Goal: Information Seeking & Learning: Learn about a topic

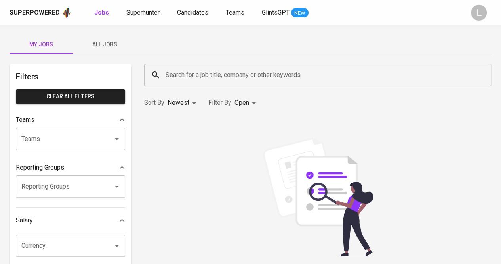
click at [146, 11] on span "Superhunter" at bounding box center [142, 13] width 33 height 8
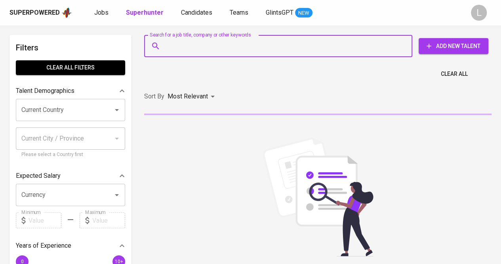
click at [216, 40] on input "Search for a job title, company or other keywords" at bounding box center [280, 45] width 233 height 15
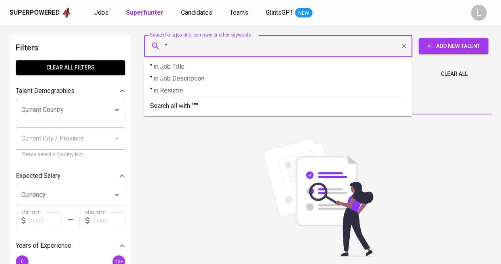
paste input "Syanandra Rahma Nurzia (She/Her)"
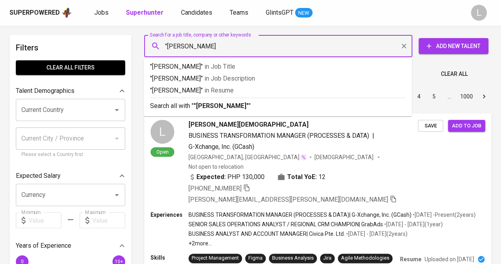
type input ""Syanandra Rahma Nurzia""
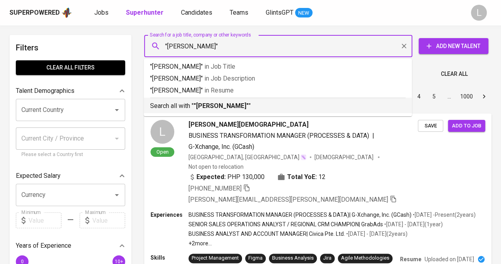
click at [223, 107] on b ""Syanandra Rahma Nurzia"" at bounding box center [221, 106] width 55 height 8
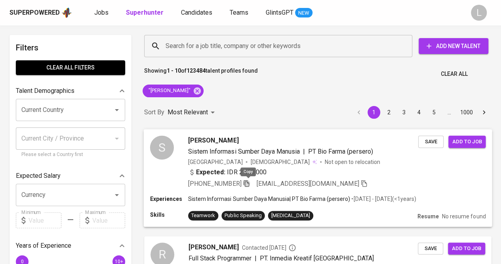
click at [250, 181] on icon "button" at bounding box center [246, 182] width 7 height 7
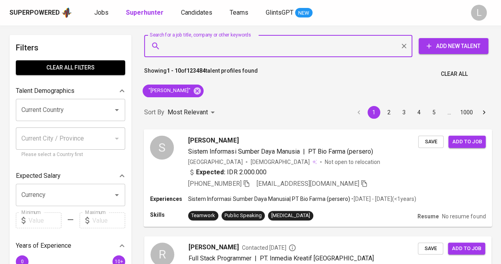
click at [275, 50] on input "Search for a job title, company or other keywords" at bounding box center [280, 45] width 233 height 15
paste input "noviafirstania@gmail.com"
type input "noviafirstania@gmail.com"
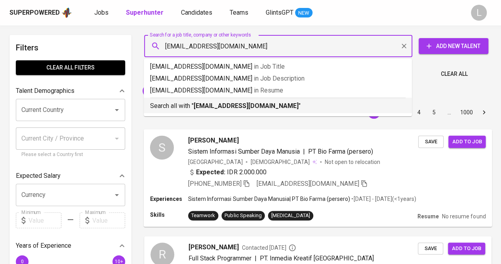
click at [243, 107] on b "noviafirstania@gmail.com" at bounding box center [246, 106] width 105 height 8
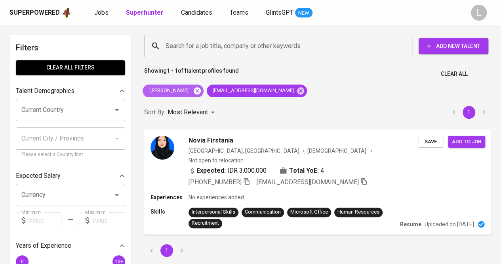
click at [202, 89] on icon at bounding box center [197, 90] width 9 height 9
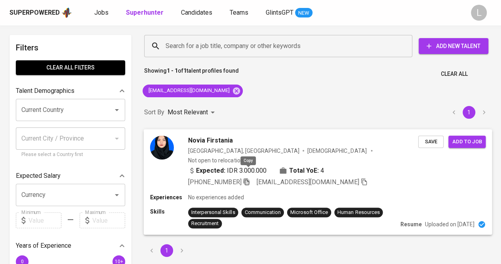
click at [249, 178] on icon "button" at bounding box center [246, 181] width 7 height 7
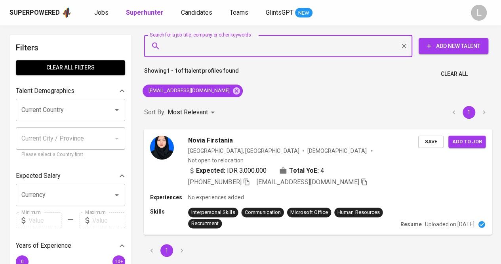
drag, startPoint x: 250, startPoint y: 51, endPoint x: 241, endPoint y: 60, distance: 13.2
click at [250, 51] on input "Search for a job title, company or other keywords" at bounding box center [280, 45] width 233 height 15
paste input "aryawicaksono19@gmail.com"
type input "aryawicaksono19@gmail.com"
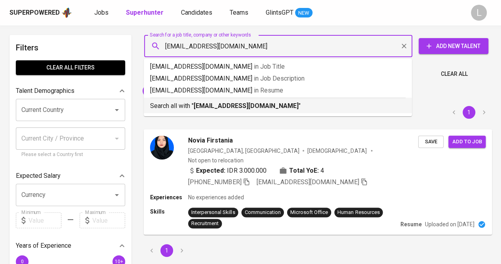
click at [227, 108] on b "aryawicaksono19@gmail.com" at bounding box center [246, 106] width 105 height 8
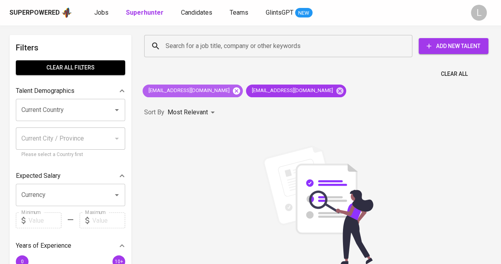
click at [232, 90] on icon at bounding box center [236, 90] width 9 height 9
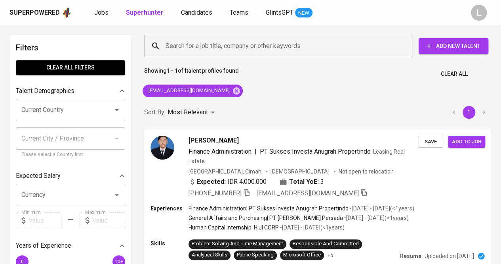
scroll to position [79, 0]
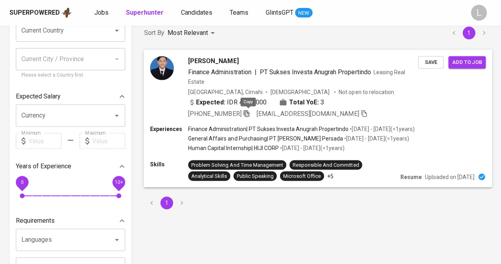
click at [246, 113] on icon "button" at bounding box center [246, 112] width 7 height 7
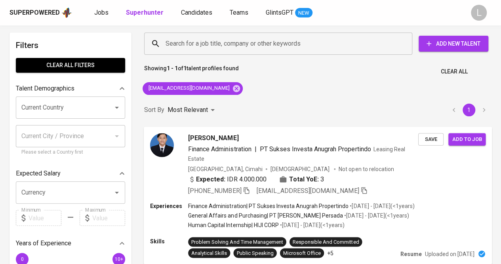
scroll to position [0, 0]
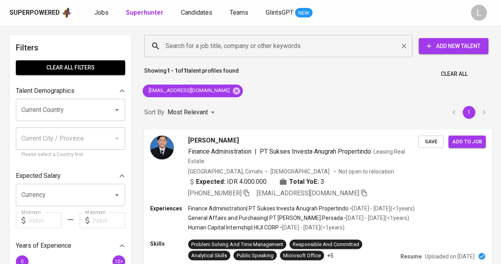
click at [266, 51] on input "Search for a job title, company or other keywords" at bounding box center [280, 45] width 233 height 15
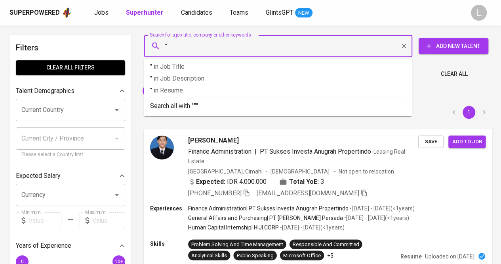
paste input "Fitris Ismail"
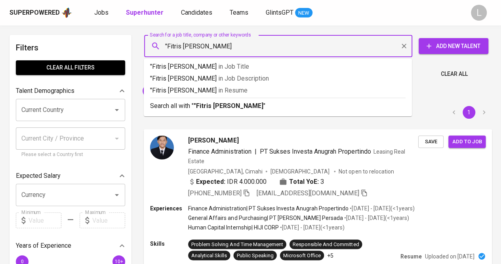
type input ""Fitris Ismail""
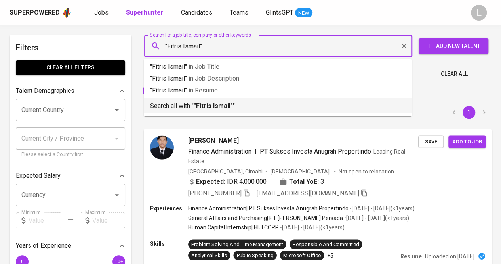
click at [229, 102] on b ""Fitris Ismail"" at bounding box center [213, 106] width 39 height 8
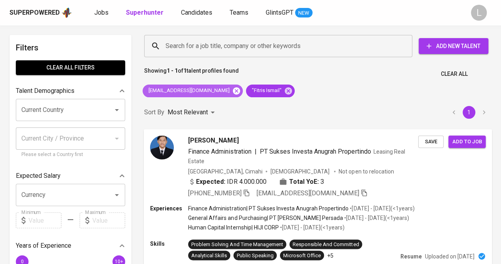
click at [233, 92] on icon at bounding box center [236, 90] width 7 height 7
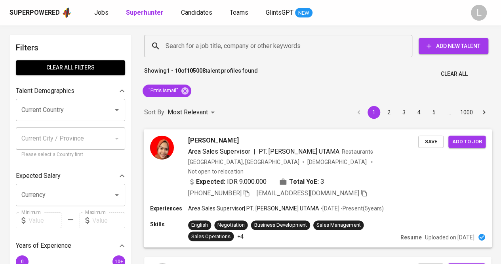
click at [223, 141] on span "FITRI ISMAIL" at bounding box center [213, 140] width 50 height 10
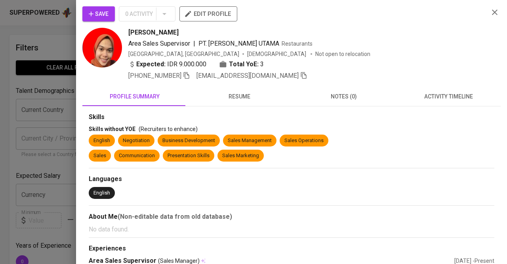
click at [231, 97] on span "resume" at bounding box center [239, 97] width 95 height 10
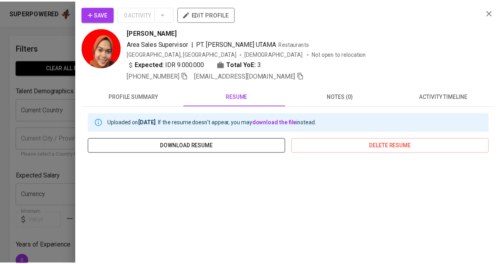
scroll to position [145, 0]
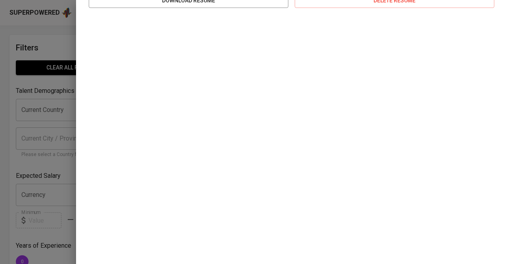
click at [36, 122] on div at bounding box center [253, 132] width 507 height 264
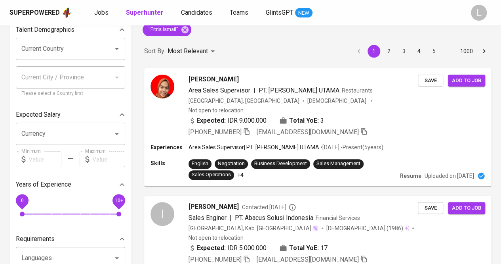
scroll to position [0, 0]
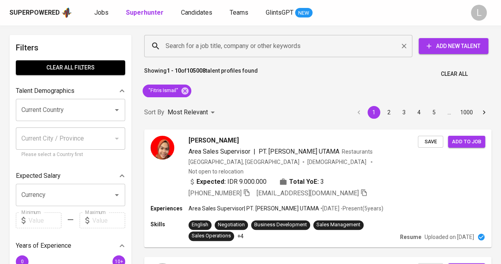
click at [282, 38] on div "Search for a job title, company or other keywords" at bounding box center [278, 46] width 268 height 22
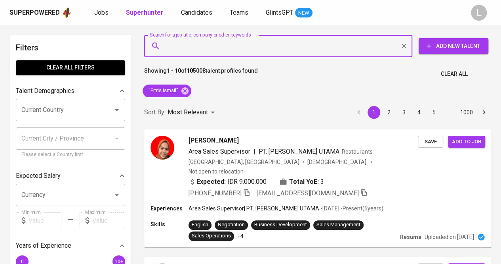
paste input "moh.ardabili@gmail.com"
type input "moh.ardabili@gmail.com"
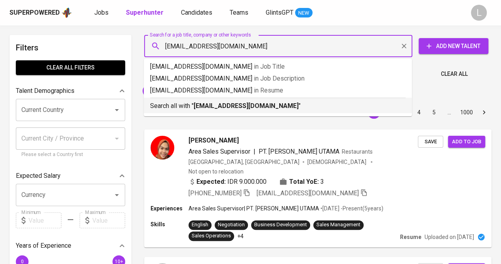
click at [256, 103] on b "moh.ardabili@gmail.com" at bounding box center [246, 106] width 105 height 8
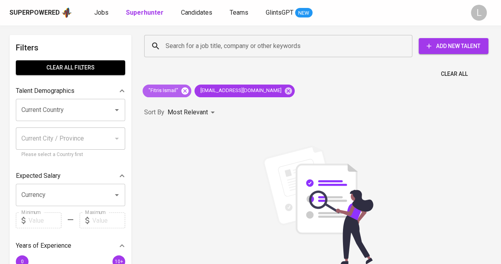
click at [183, 89] on icon at bounding box center [184, 90] width 7 height 7
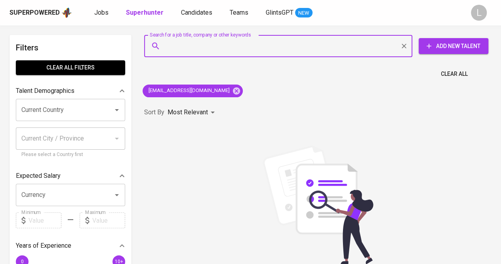
click at [232, 48] on input "Search for a job title, company or other keywords" at bounding box center [280, 45] width 233 height 15
paste input "putrisetianegara@gmail.com"
type input "putrisetianegara@gmail.com"
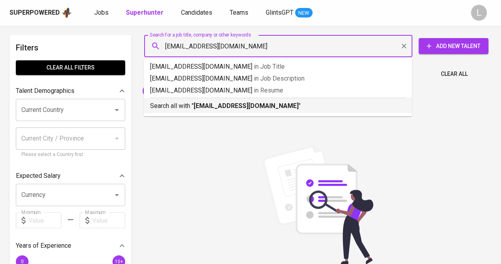
click at [231, 103] on b "putrisetianegara@gmail.com" at bounding box center [246, 106] width 105 height 8
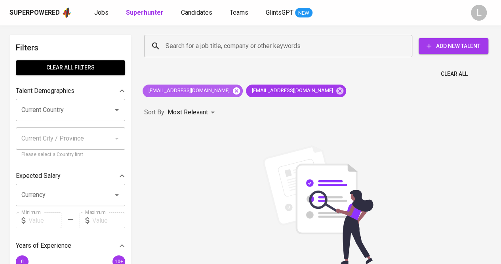
click at [233, 89] on icon at bounding box center [236, 90] width 7 height 7
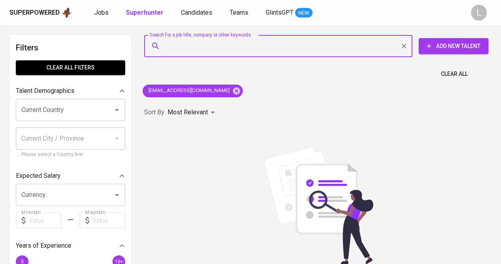
click at [287, 43] on input "Search for a job title, company or other keywords" at bounding box center [280, 45] width 233 height 15
paste input "putrisetianegara@gmail.com"
type input "putrisetianegara@gmail.com"
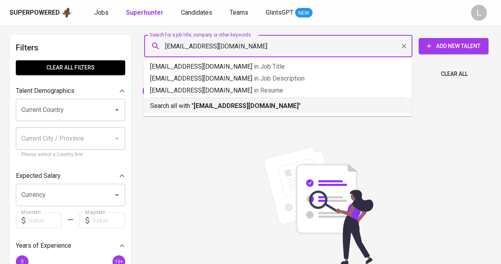
click at [279, 102] on p "Search all with " putrisetianegara@gmail.com "" at bounding box center [278, 106] width 256 height 10
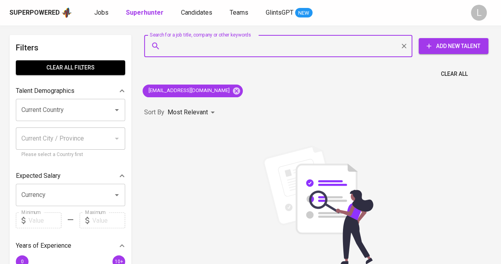
paste input "putrisetianegara@gmail.com"
type input "putrisetianegara@gmail.com"
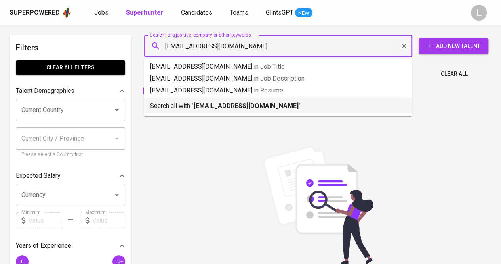
click at [213, 111] on li "Search all with " putrisetianegara@gmail.com "" at bounding box center [278, 104] width 268 height 15
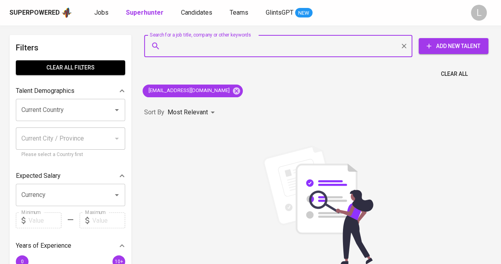
paste input "yoanochotan@gmail.com"
type input "yoanochotan@gmail.com"
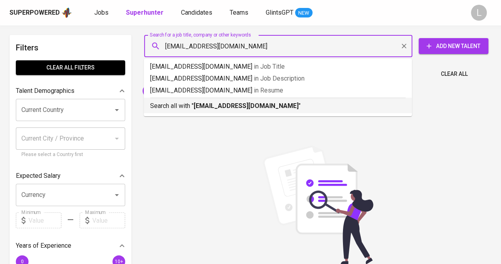
click at [262, 105] on b "yoanochotan@gmail.com" at bounding box center [246, 106] width 105 height 8
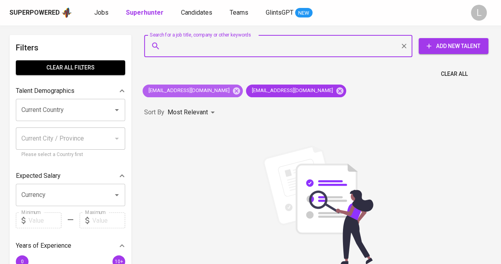
click at [232, 87] on icon at bounding box center [236, 90] width 9 height 9
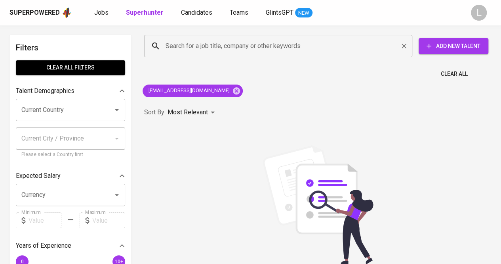
click at [268, 38] on input "Search for a job title, company or other keywords" at bounding box center [280, 45] width 233 height 15
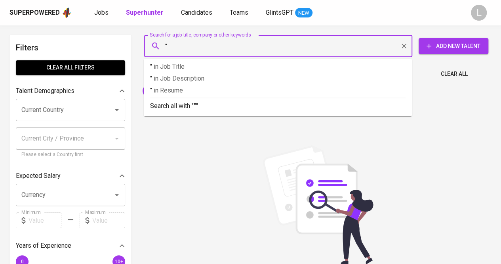
paste input "Muhammad Alvi Reza Kelsia (He/Him)"
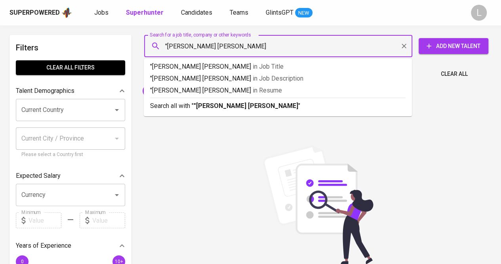
type input ""Muhammad Alvi Reza Kelsia""
click at [247, 115] on ul ""Muhammad Alvi Reza Kelsia" in Job Title "Muhammad Alvi Reza Kelsia" in Job Des…" at bounding box center [278, 87] width 268 height 57
click at [246, 107] on b ""Muhammad Alvi Reza Kelsia"" at bounding box center [247, 106] width 107 height 8
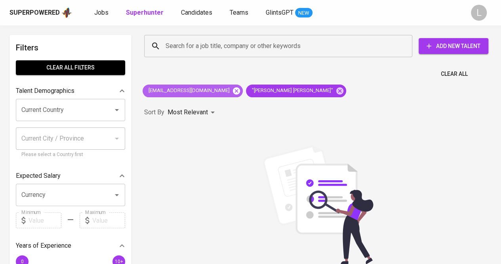
click at [233, 90] on icon at bounding box center [236, 90] width 7 height 7
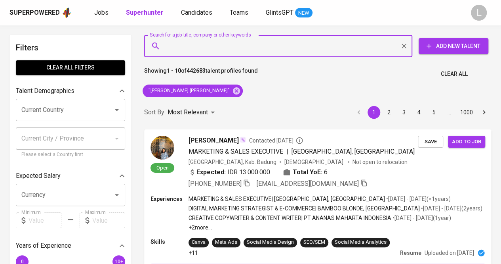
click at [252, 49] on input "Search for a job title, company or other keywords" at bounding box center [280, 45] width 233 height 15
paste input "diahlestari358@gmail.com"
type input "diahlestari358@gmail.com"
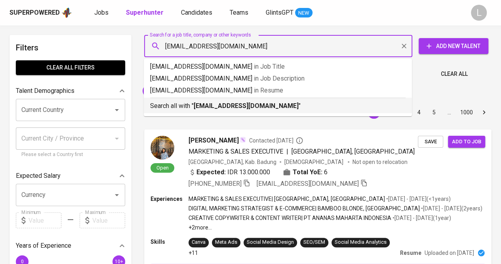
click at [230, 106] on b "diahlestari358@gmail.com" at bounding box center [246, 106] width 105 height 8
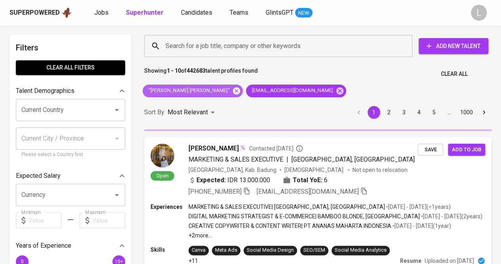
click at [233, 91] on icon at bounding box center [236, 90] width 7 height 7
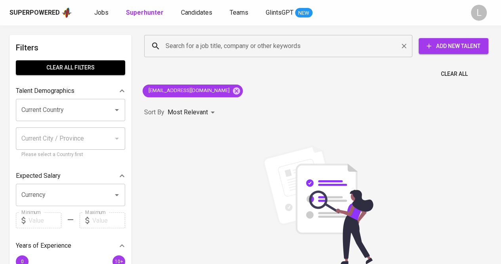
click at [272, 48] on input "Search for a job title, company or other keywords" at bounding box center [280, 45] width 233 height 15
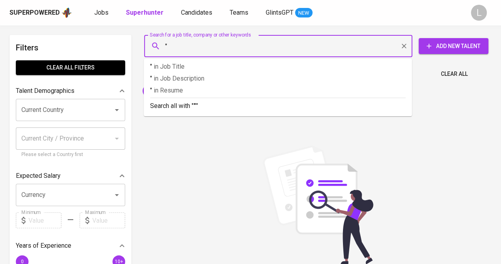
paste input "Fitra Febrian"
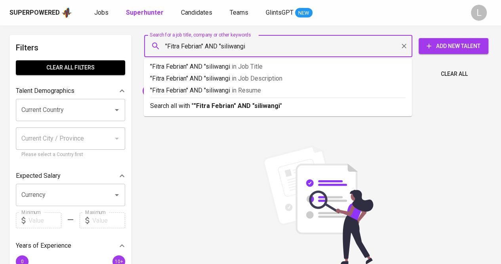
type input ""Fitra Febrian" AND "siliwangi""
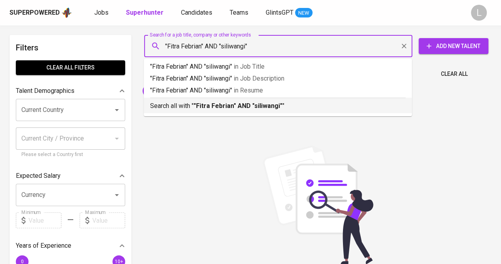
click at [254, 105] on b ""Fitra Febrian" AND "siliwangi"" at bounding box center [238, 106] width 89 height 8
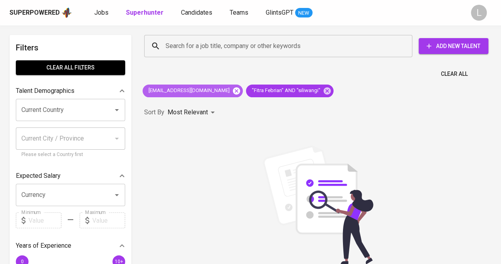
click at [232, 90] on icon at bounding box center [236, 90] width 9 height 9
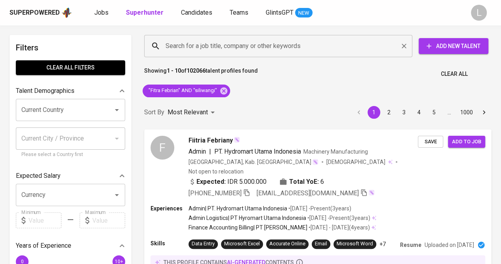
click at [258, 48] on input "Search for a job title, company or other keywords" at bounding box center [280, 45] width 233 height 15
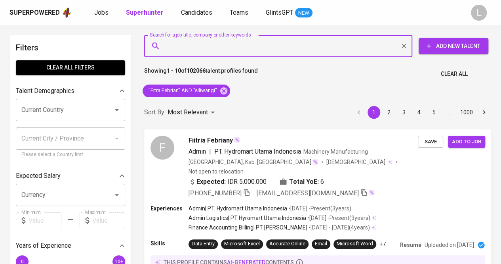
paste input "[EMAIL_ADDRESS][DOMAIN_NAME]"
type input "[EMAIL_ADDRESS][DOMAIN_NAME]"
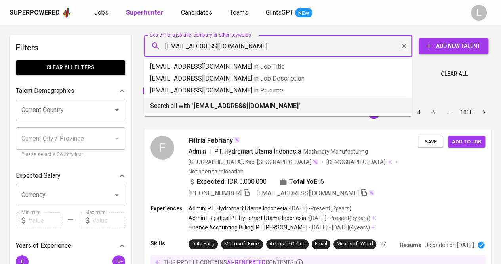
click at [262, 102] on b "[EMAIL_ADDRESS][DOMAIN_NAME]" at bounding box center [246, 106] width 105 height 8
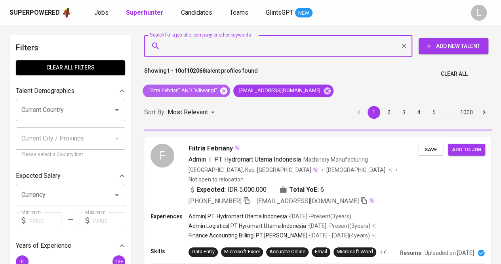
click at [223, 93] on icon at bounding box center [223, 90] width 7 height 7
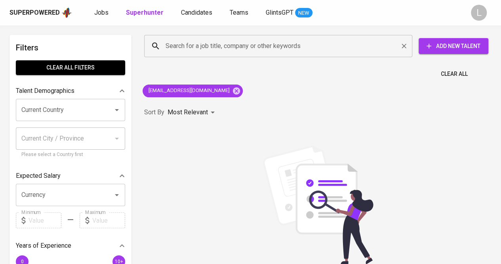
click at [223, 48] on input "Search for a job title, company or other keywords" at bounding box center [280, 45] width 233 height 15
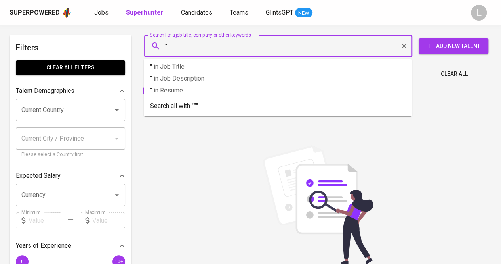
paste input "[PERSON_NAME] [PERSON_NAME]"
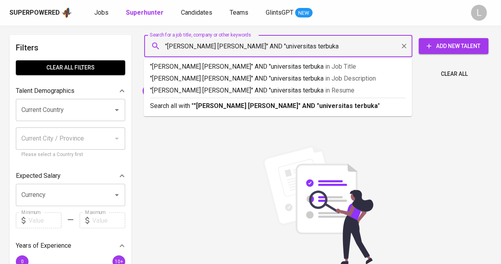
type input ""[PERSON_NAME] [PERSON_NAME]" AND "universitas terbuka""
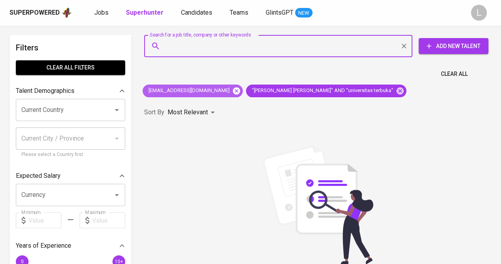
click at [233, 88] on icon at bounding box center [236, 90] width 7 height 7
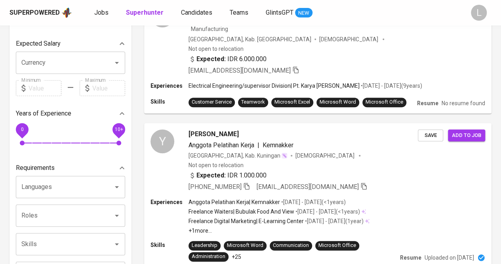
scroll to position [277, 0]
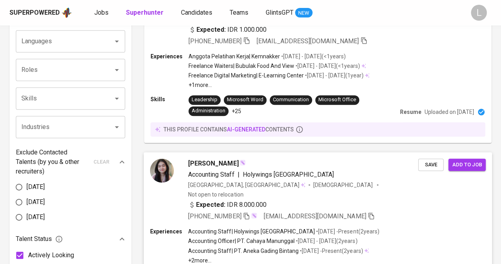
click at [213, 152] on div "[PERSON_NAME] Accounting Staff | Holywings [GEOGRAPHIC_DATA] [GEOGRAPHIC_DATA],…" at bounding box center [318, 189] width 349 height 75
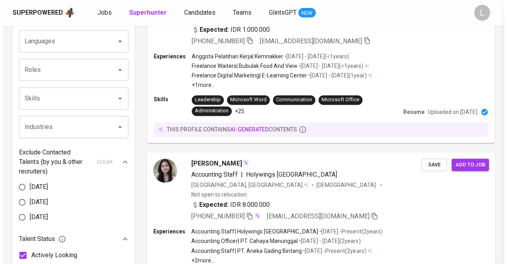
scroll to position [300, 0]
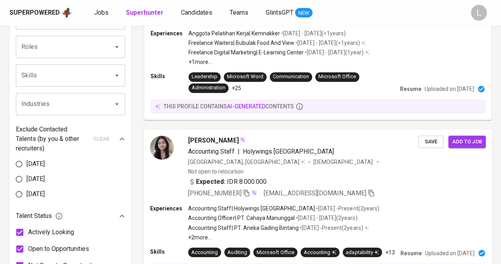
click at [205, 135] on span "[PERSON_NAME]" at bounding box center [213, 140] width 50 height 10
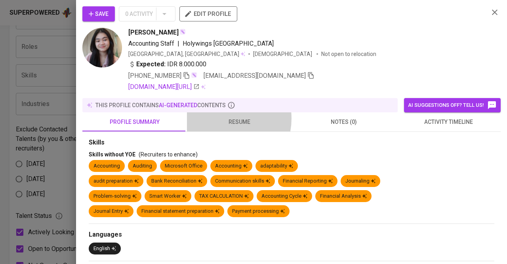
click at [223, 118] on span "resume" at bounding box center [239, 122] width 95 height 10
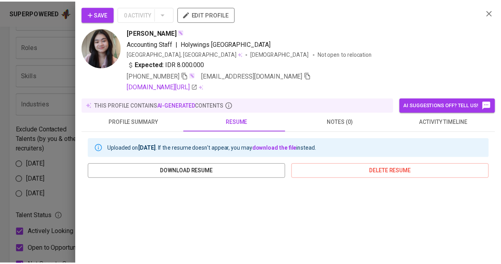
scroll to position [158, 0]
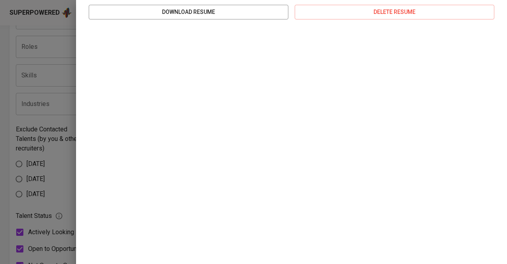
click at [35, 38] on div at bounding box center [253, 132] width 507 height 264
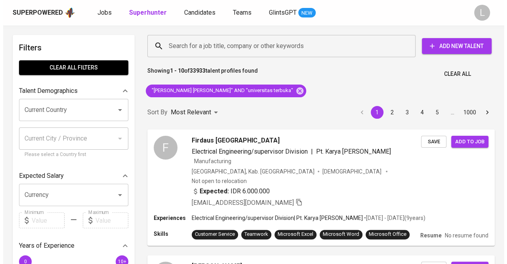
scroll to position [0, 0]
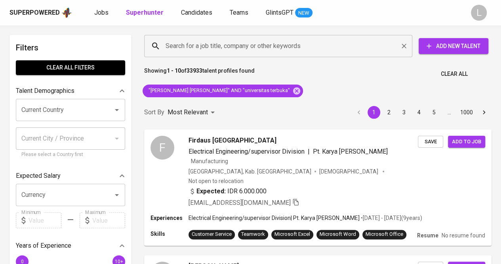
click at [237, 47] on input "Search for a job title, company or other keywords" at bounding box center [280, 45] width 233 height 15
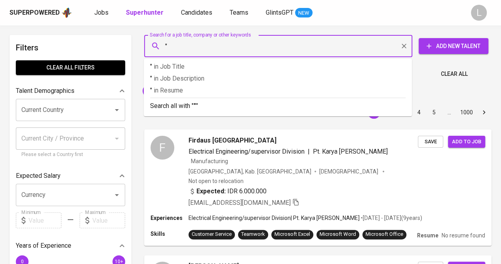
paste input "Fitra Febrian"
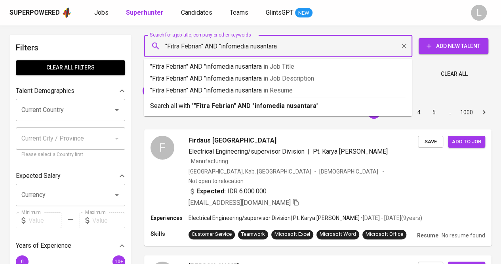
type input ""Fitra Febrian" AND "infomedia nusantara""
click at [254, 110] on p "Search all with " "Fitra Febrian" AND "infomedia nusantara" "" at bounding box center [278, 106] width 256 height 10
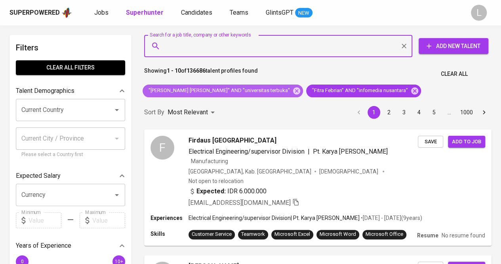
click at [244, 84] on div ""[PERSON_NAME] [PERSON_NAME]" AND "universitas terbuka"" at bounding box center [223, 90] width 160 height 13
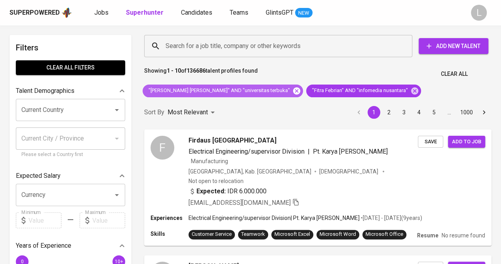
click at [292, 86] on icon at bounding box center [296, 90] width 9 height 9
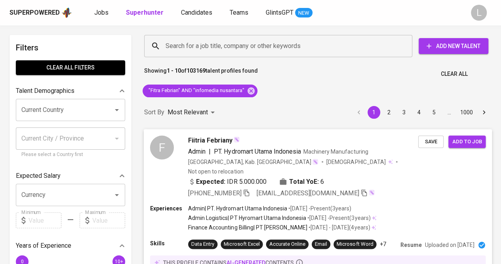
click at [220, 141] on span "Fiitria Febriany" at bounding box center [210, 140] width 44 height 10
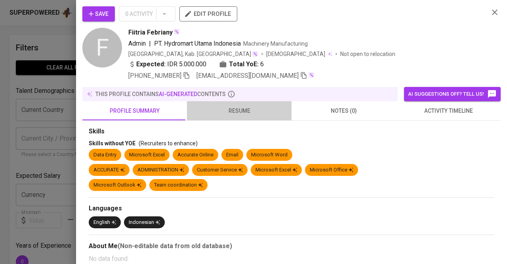
click at [250, 110] on span "resume" at bounding box center [239, 111] width 95 height 10
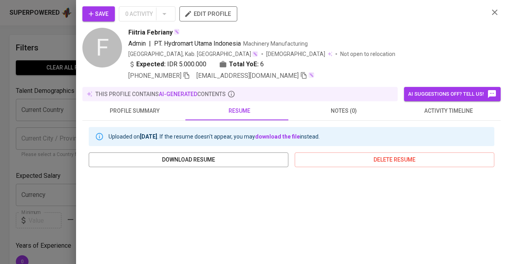
scroll to position [79, 0]
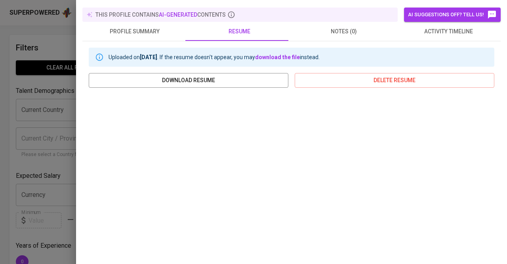
click at [59, 84] on div at bounding box center [253, 132] width 507 height 264
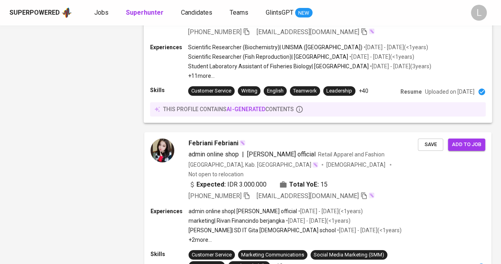
scroll to position [1446, 0]
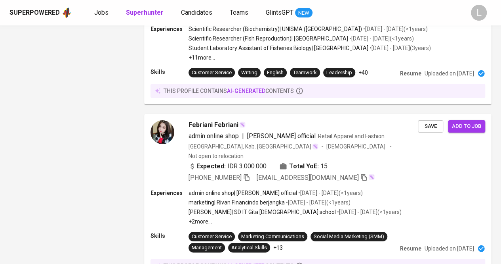
drag, startPoint x: 179, startPoint y: 227, endPoint x: 211, endPoint y: 195, distance: 44.8
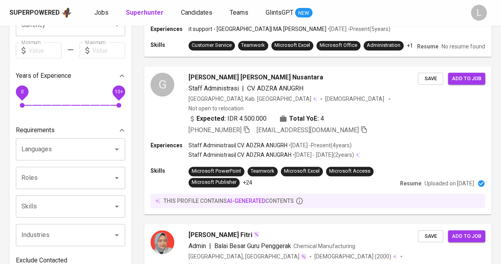
scroll to position [118, 0]
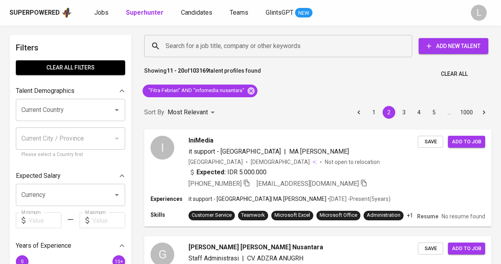
scroll to position [118, 0]
